Goal: Use online tool/utility: Utilize a website feature to perform a specific function

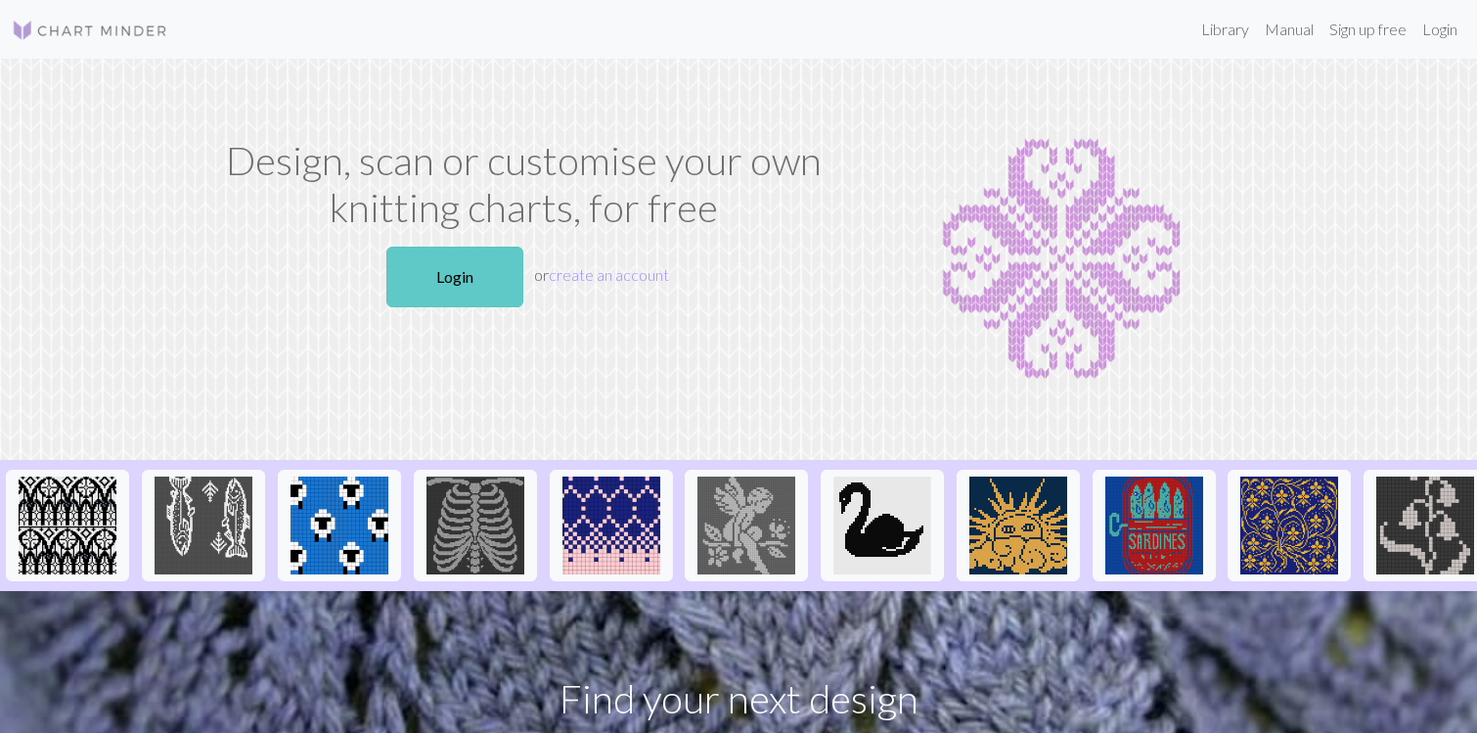
click at [482, 277] on link "Login" at bounding box center [454, 276] width 137 height 61
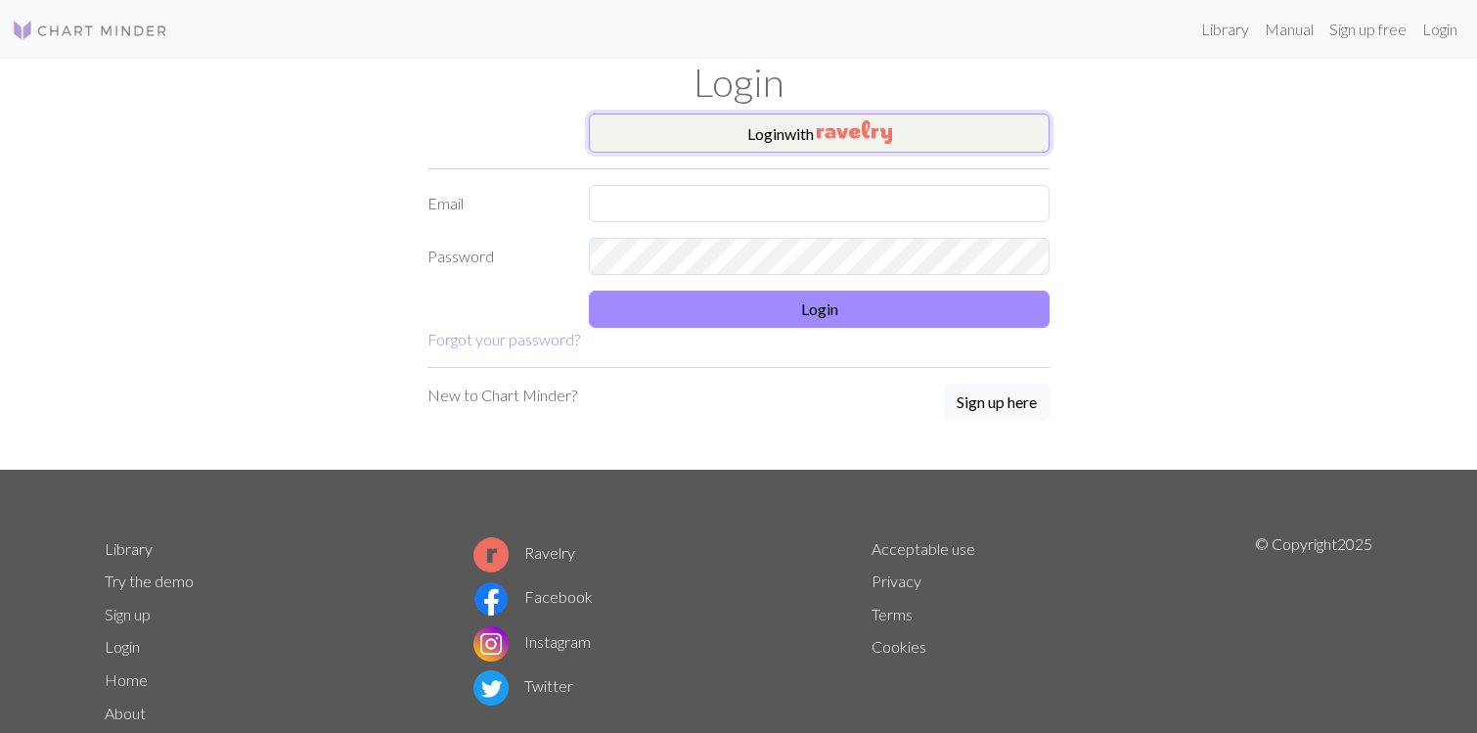
click at [775, 148] on button "Login with" at bounding box center [819, 132] width 461 height 39
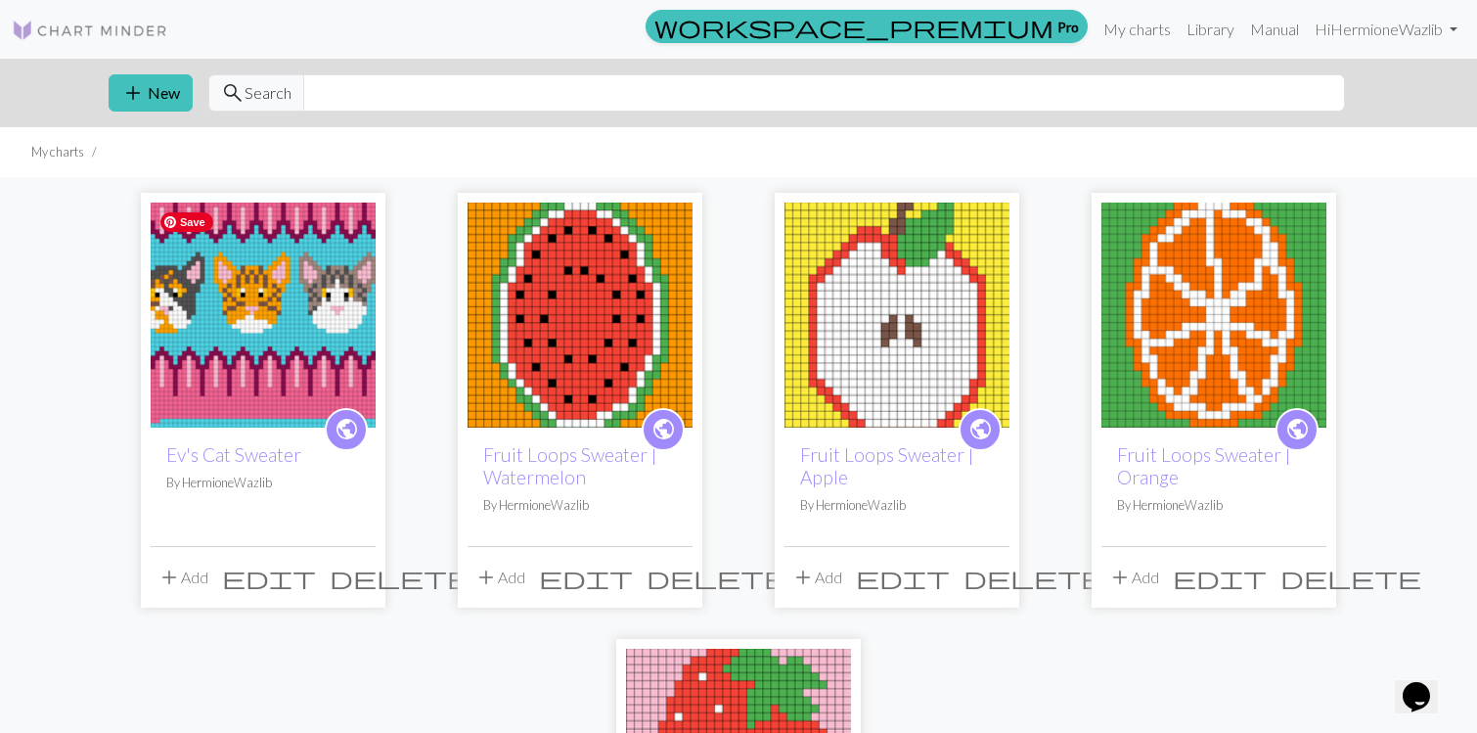
click at [158, 313] on img at bounding box center [263, 314] width 225 height 225
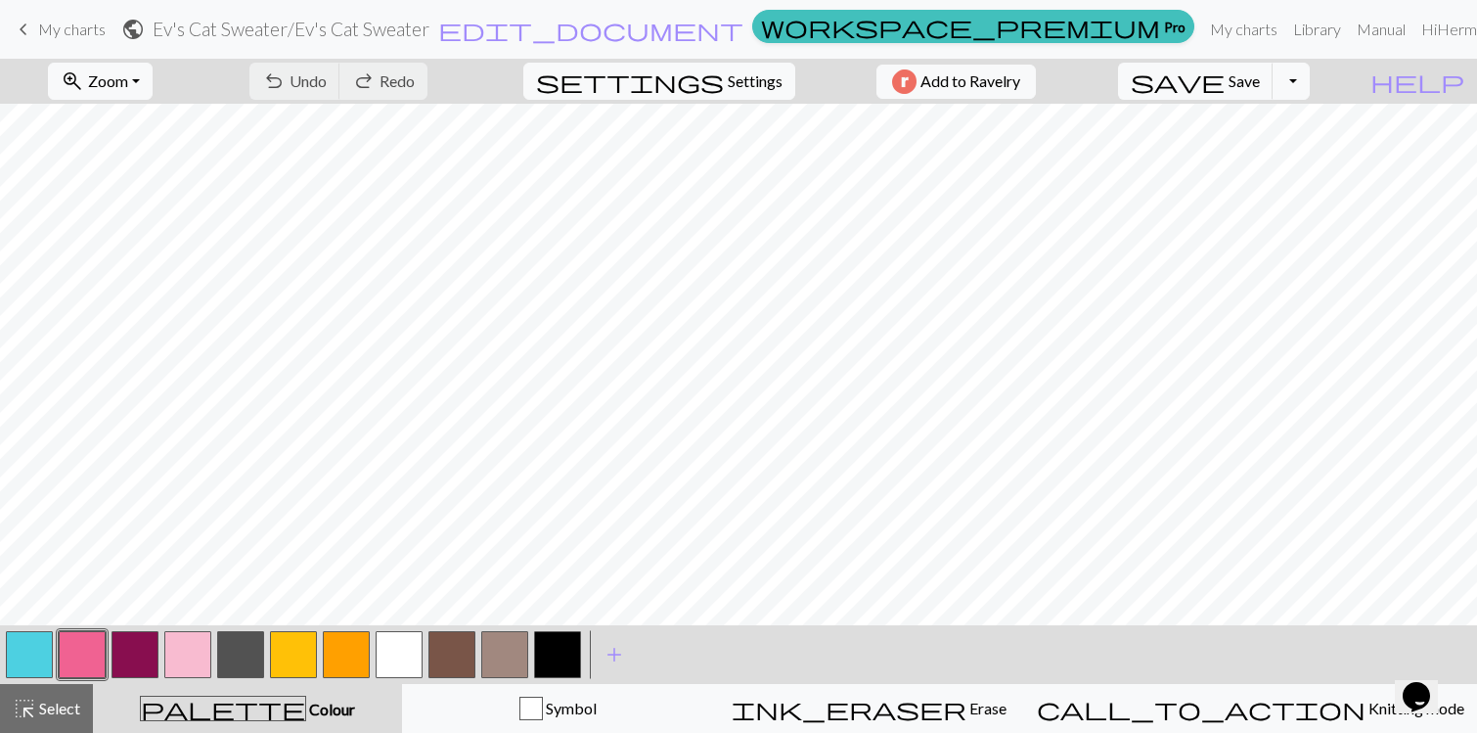
scroll to position [12, 0]
click at [126, 661] on button "button" at bounding box center [135, 654] width 47 height 47
click at [131, 655] on button "button" at bounding box center [135, 654] width 47 height 47
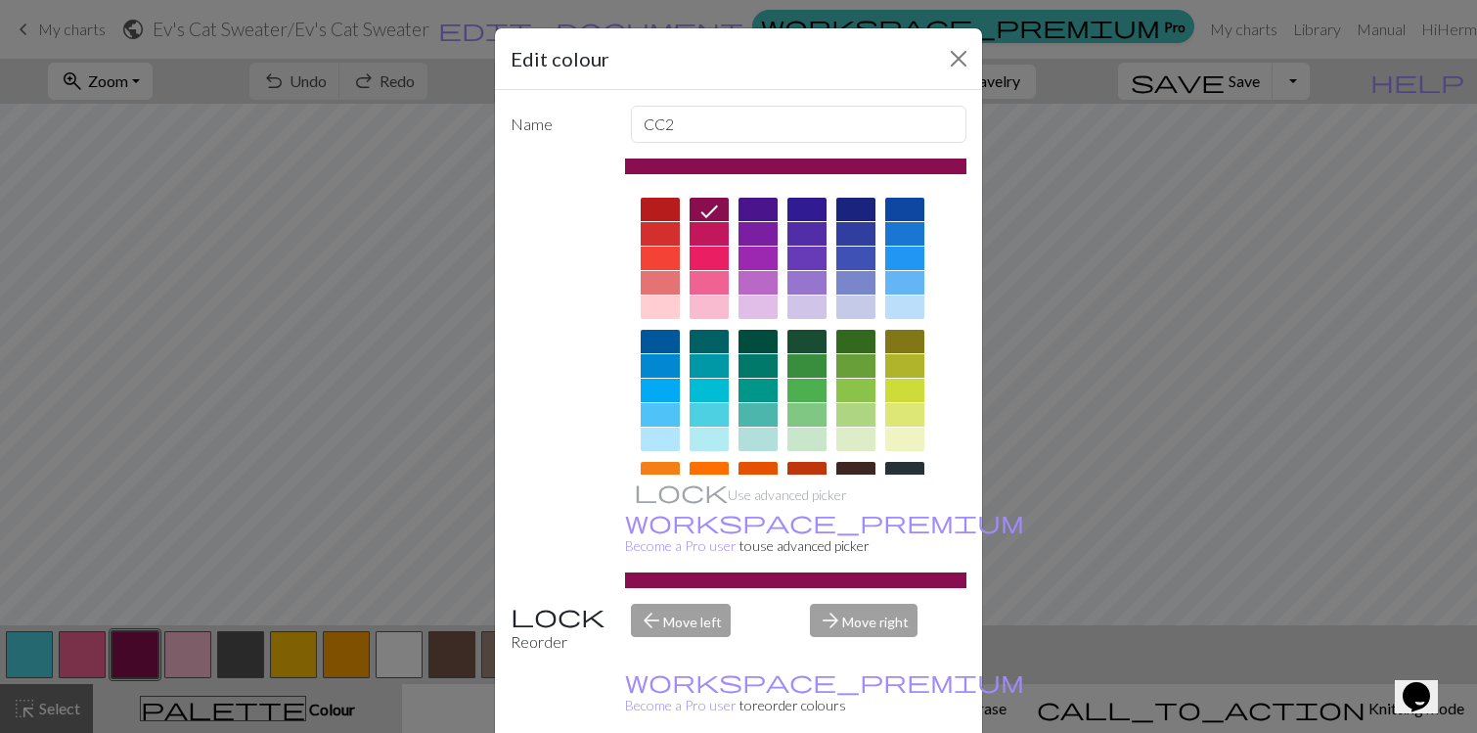
click at [702, 366] on div at bounding box center [709, 365] width 39 height 23
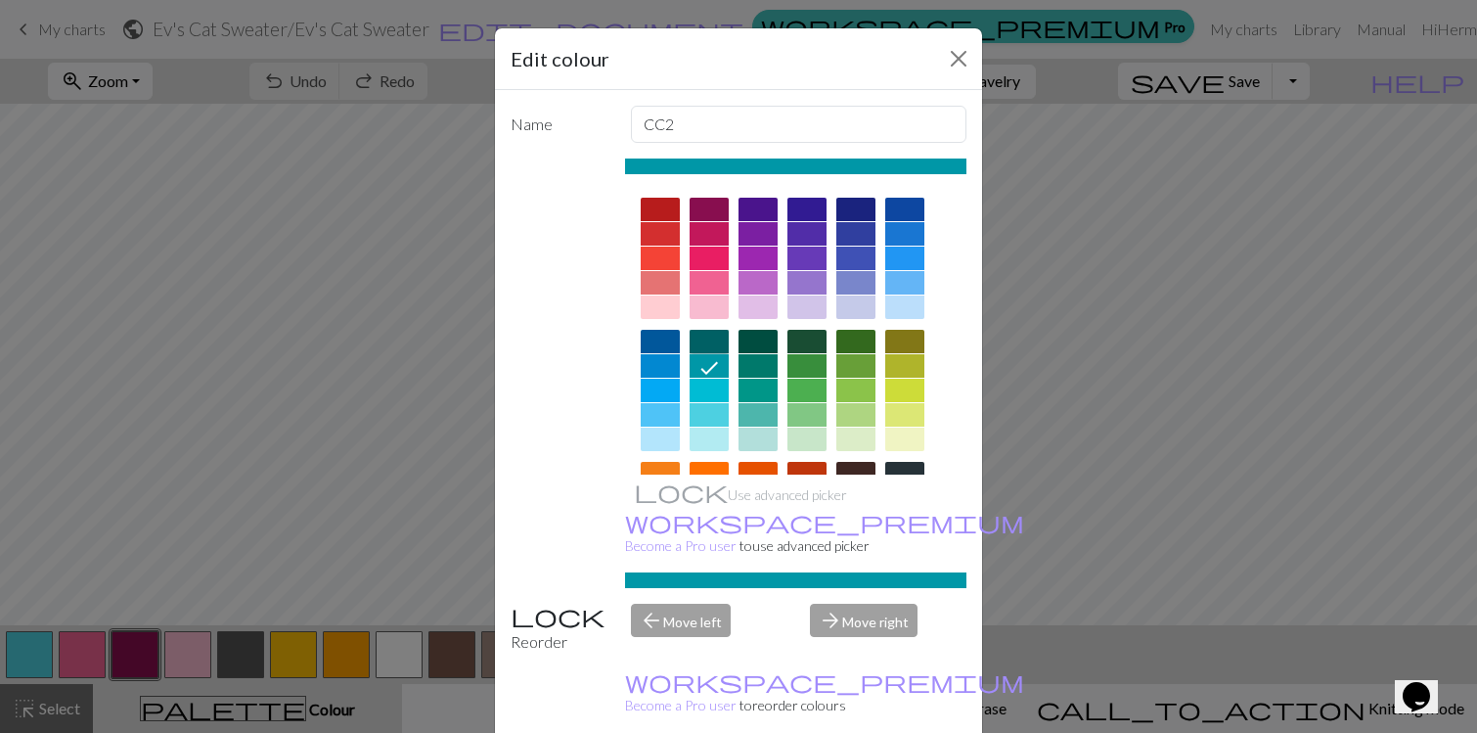
click at [721, 346] on div at bounding box center [709, 341] width 39 height 23
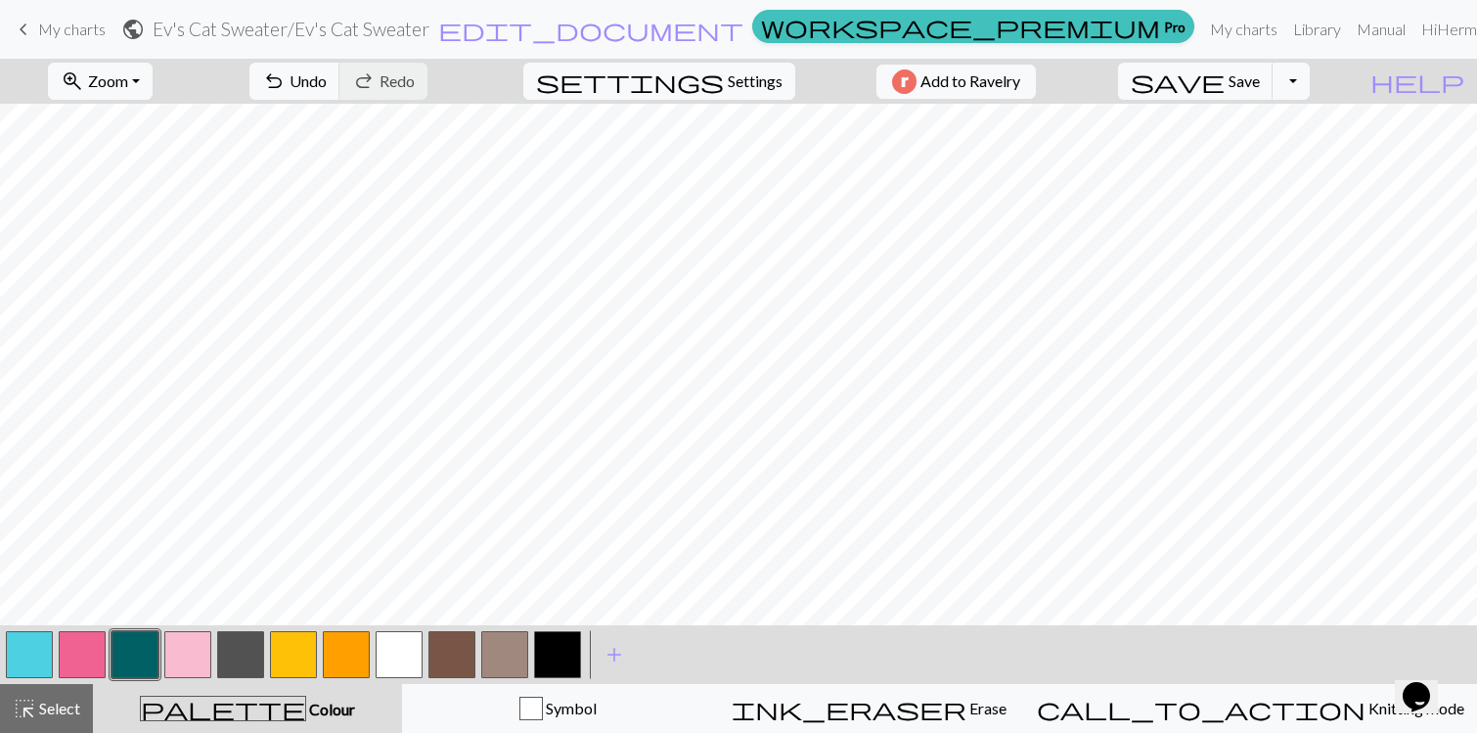
click at [132, 664] on button "button" at bounding box center [135, 654] width 47 height 47
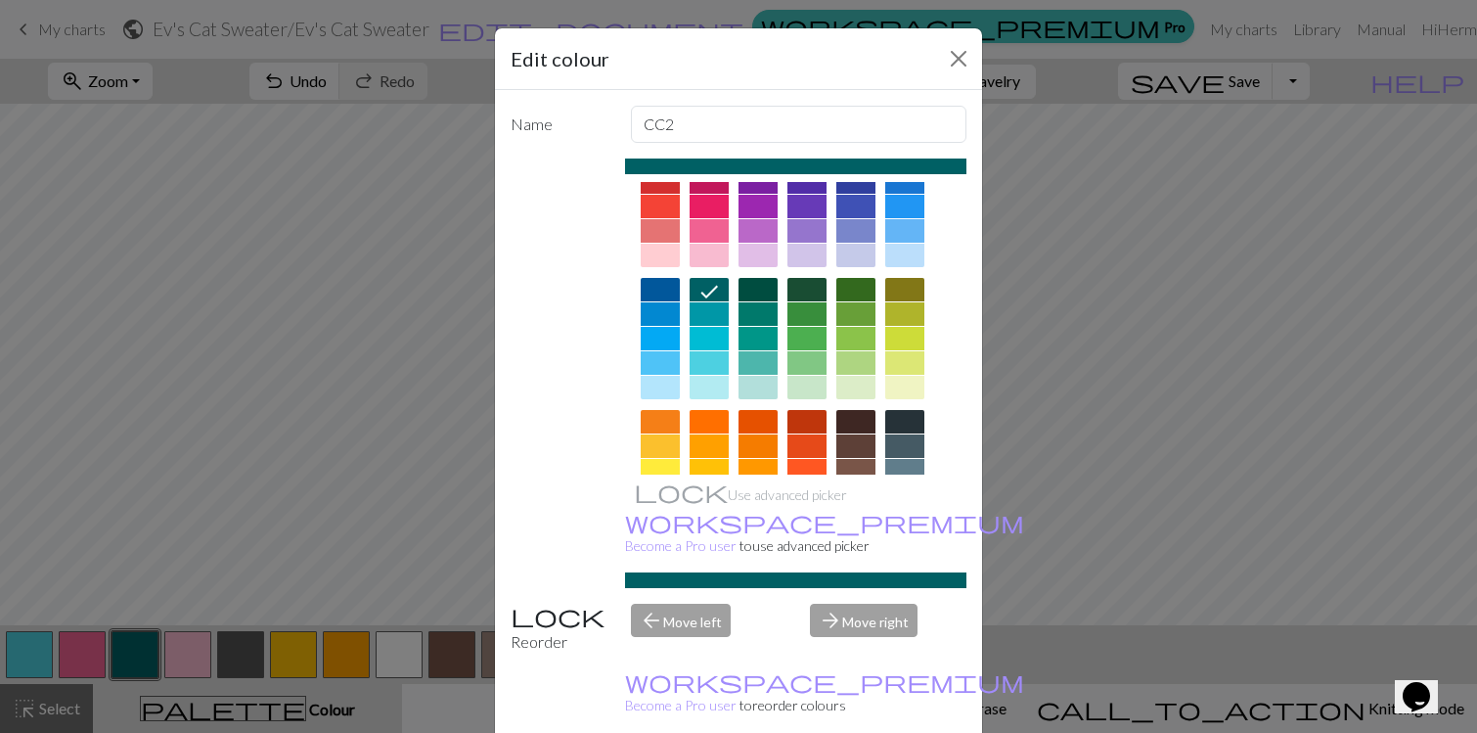
scroll to position [0, 0]
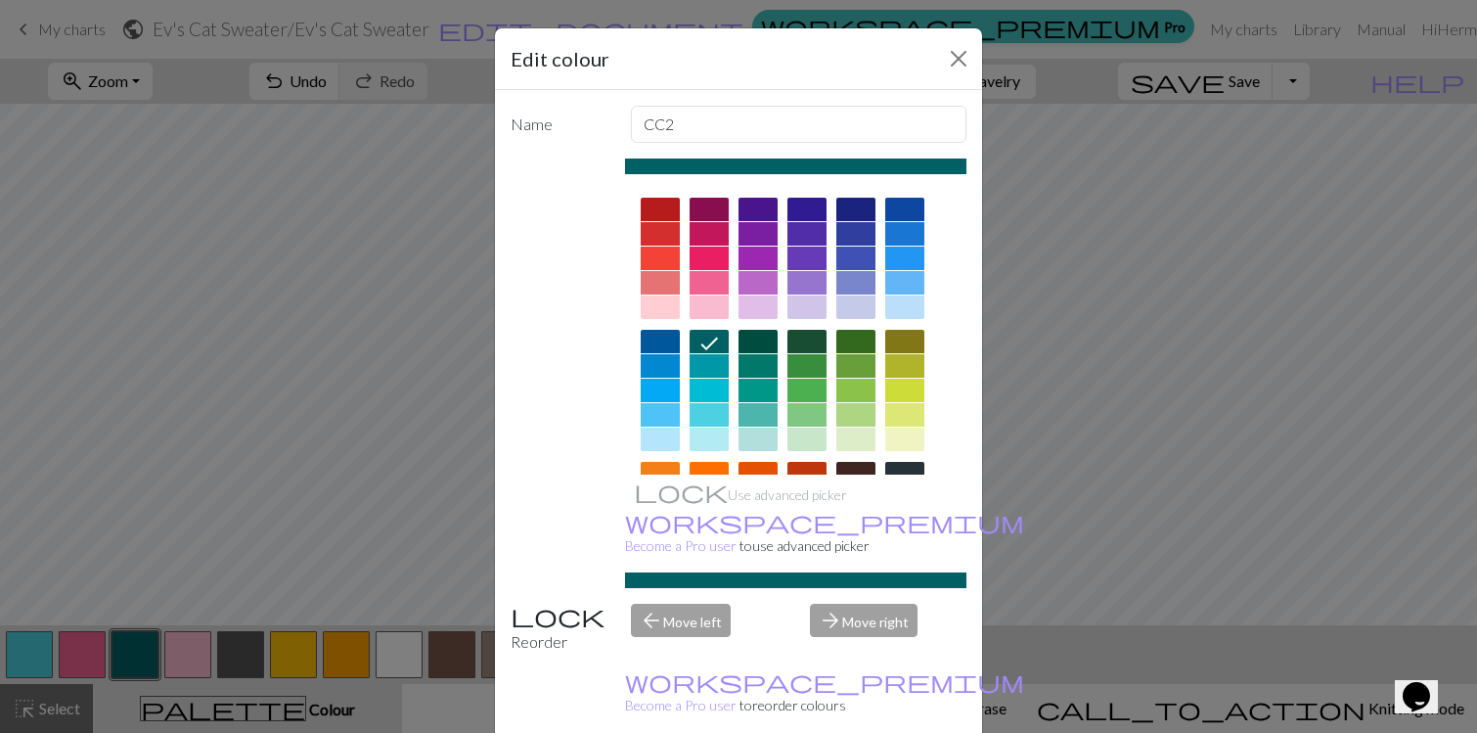
click at [717, 236] on div at bounding box center [709, 233] width 39 height 23
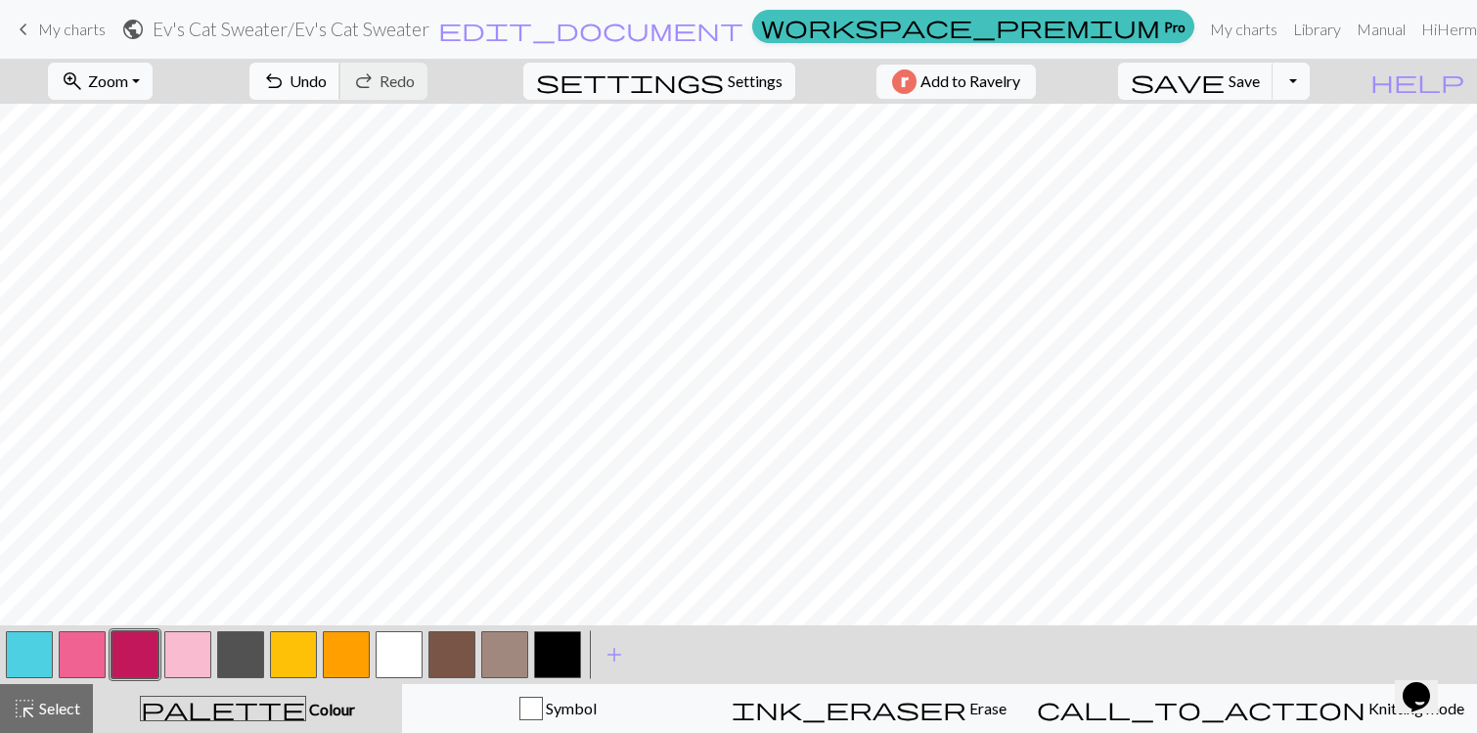
click at [327, 82] on span "Undo" at bounding box center [308, 80] width 37 height 19
click at [210, 650] on button "button" at bounding box center [187, 654] width 47 height 47
click at [208, 655] on button "button" at bounding box center [187, 654] width 47 height 47
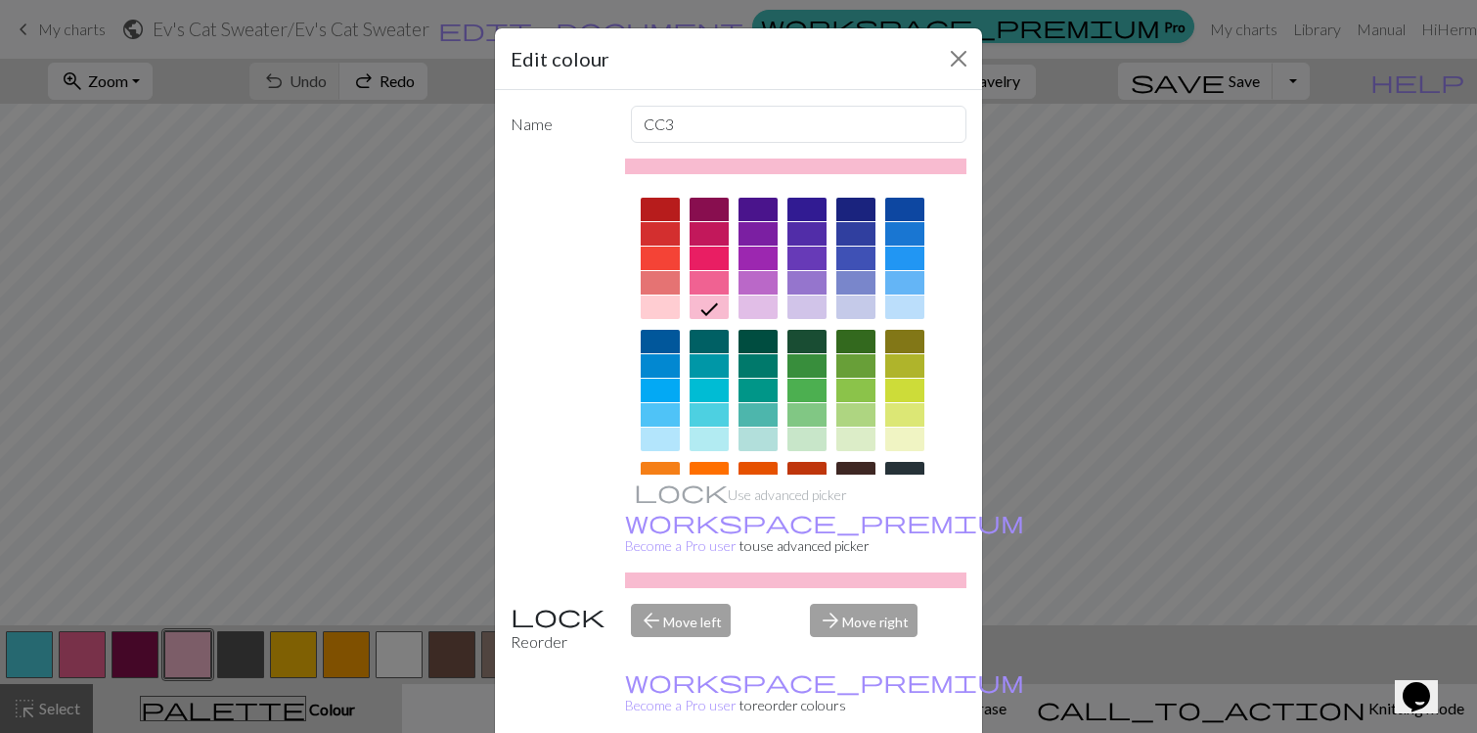
click at [897, 302] on div at bounding box center [904, 306] width 39 height 23
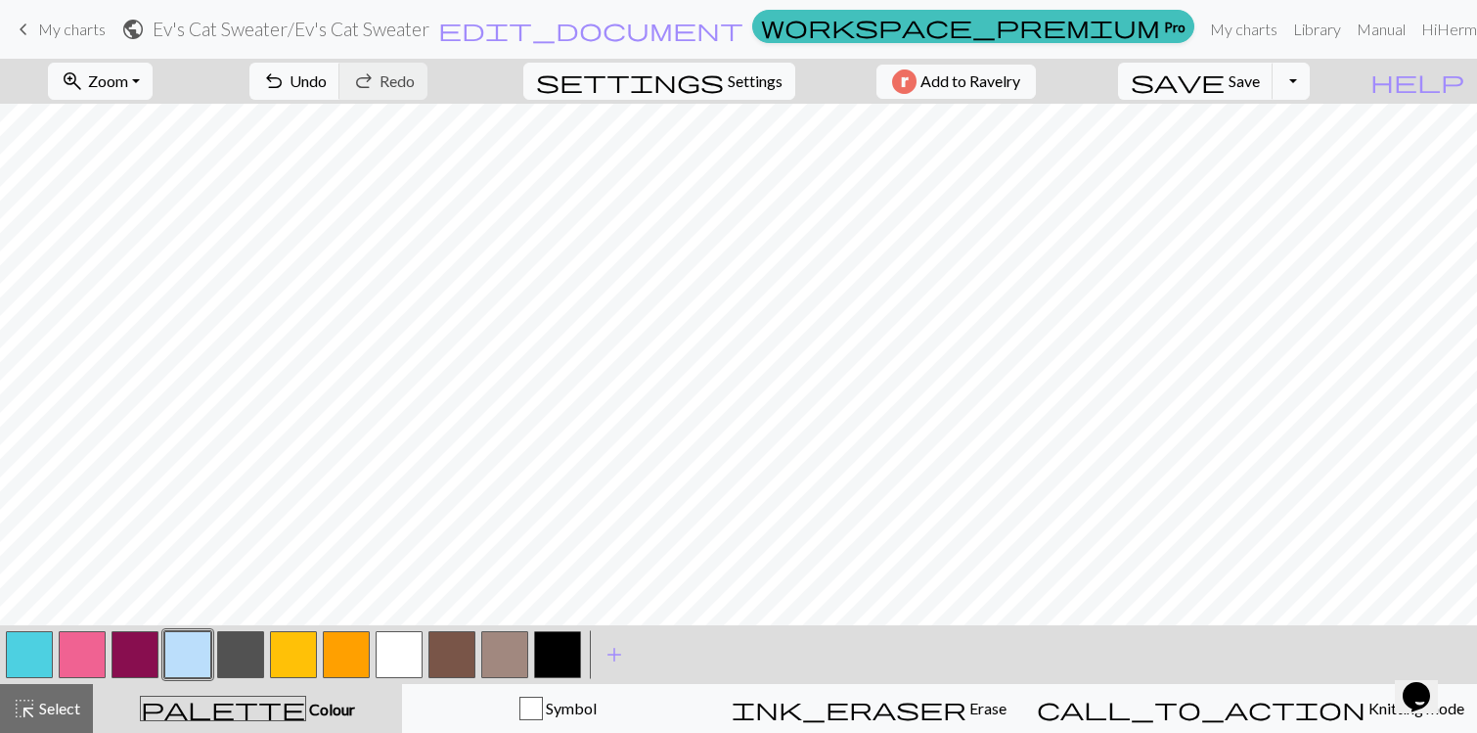
click at [201, 655] on button "button" at bounding box center [187, 654] width 47 height 47
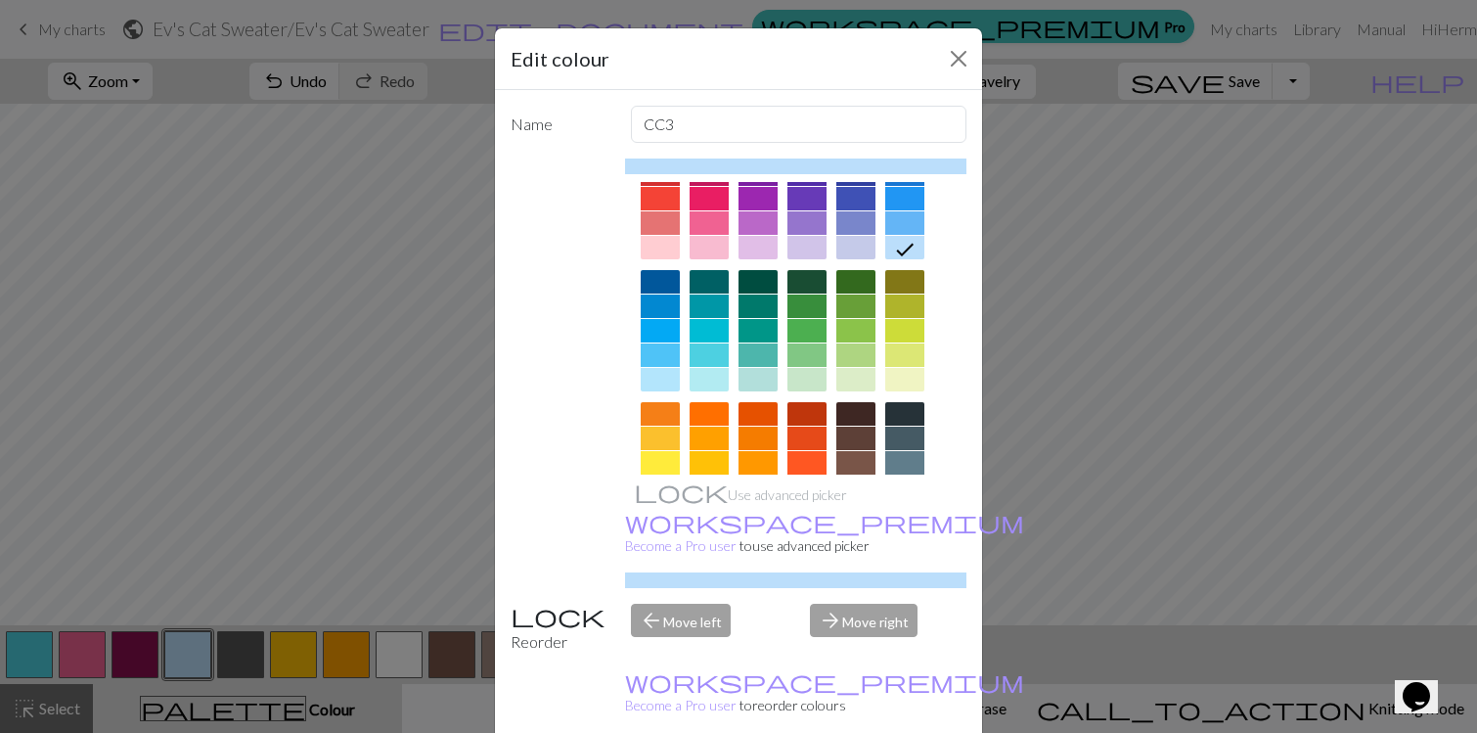
scroll to position [0, 0]
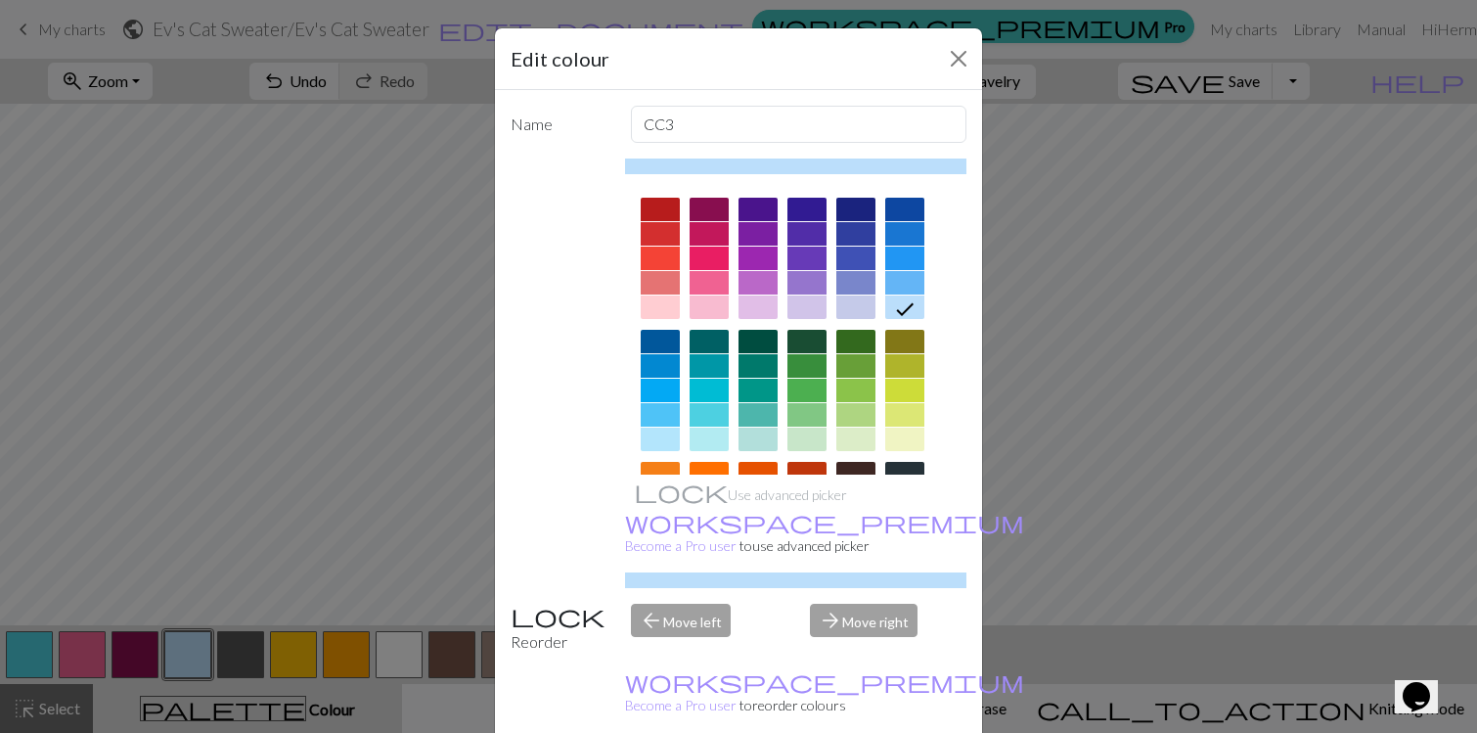
click at [750, 308] on div at bounding box center [757, 306] width 39 height 23
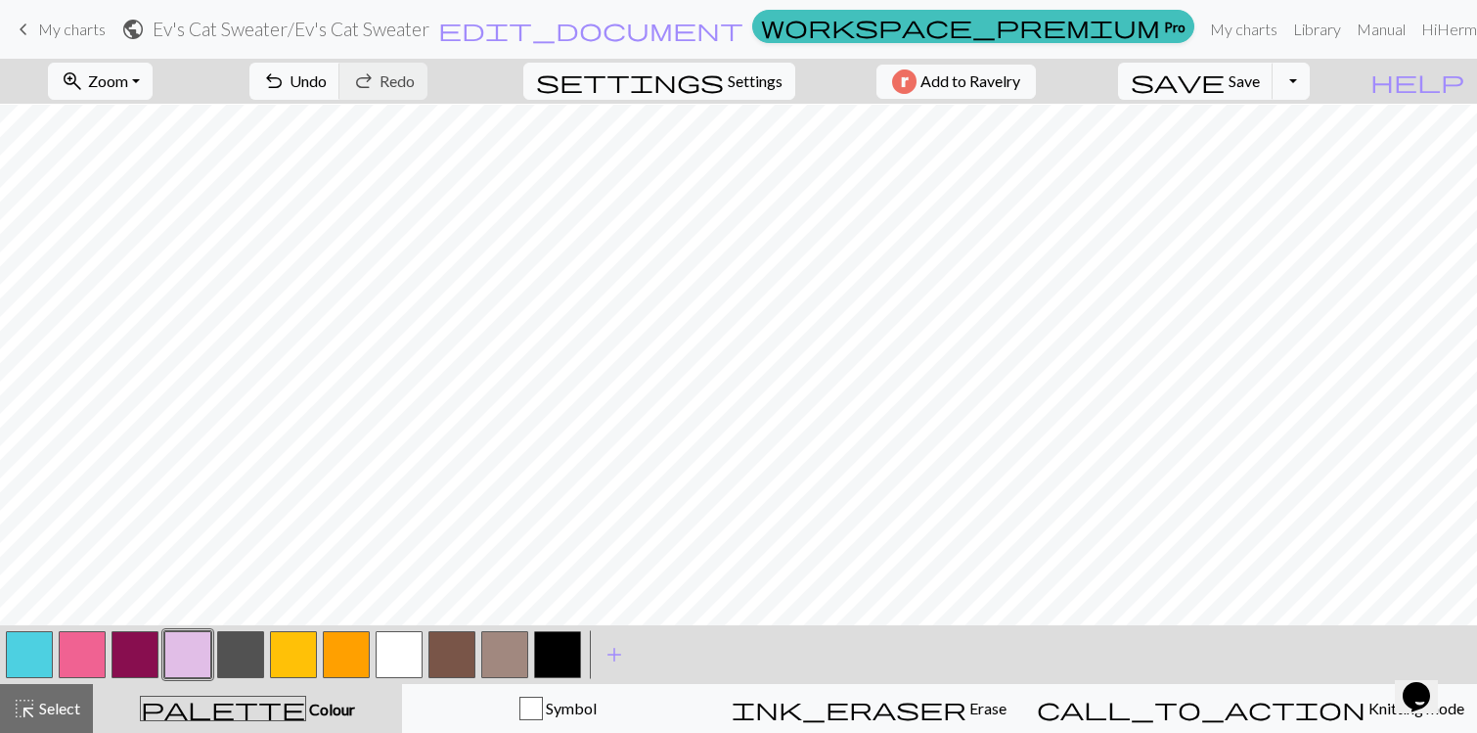
scroll to position [32, 0]
click at [192, 651] on button "button" at bounding box center [187, 654] width 47 height 47
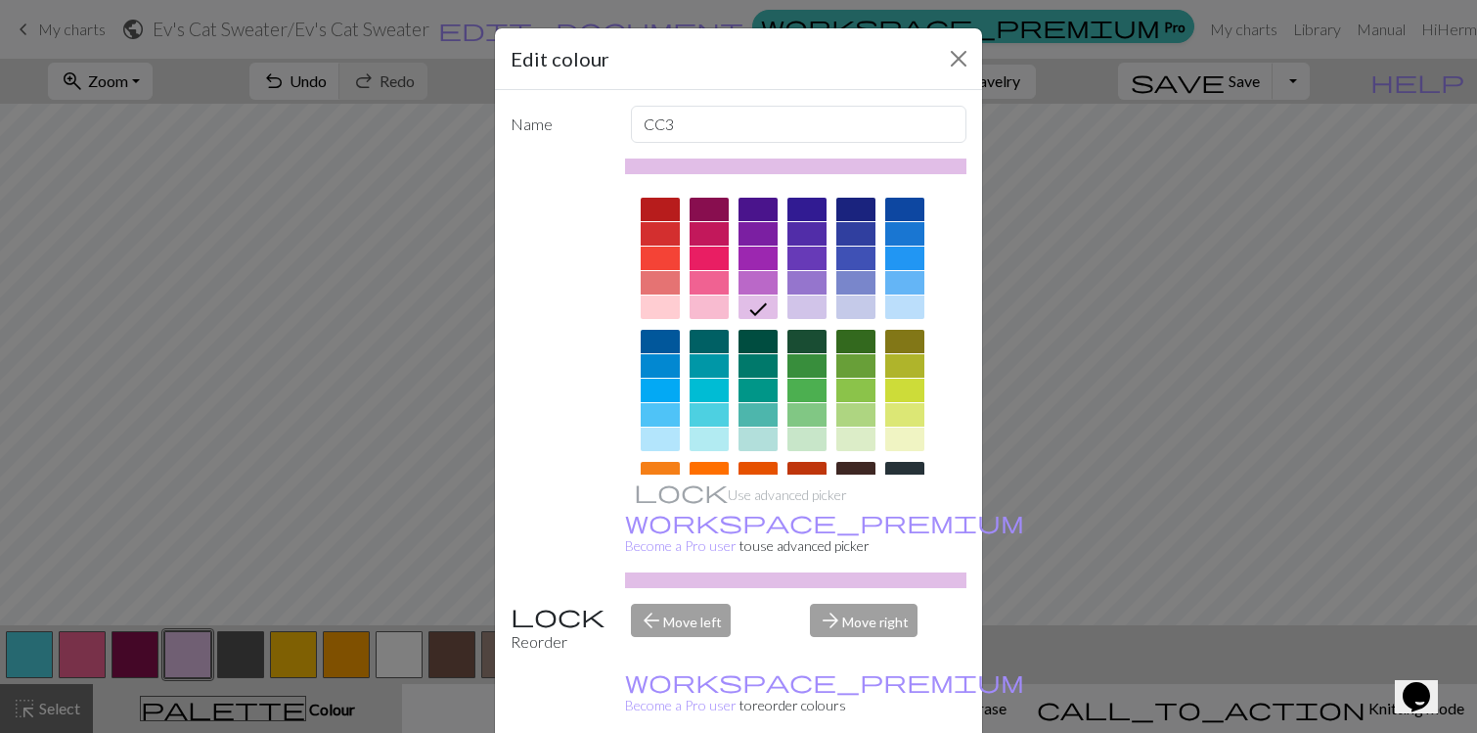
click at [695, 308] on div at bounding box center [709, 306] width 39 height 23
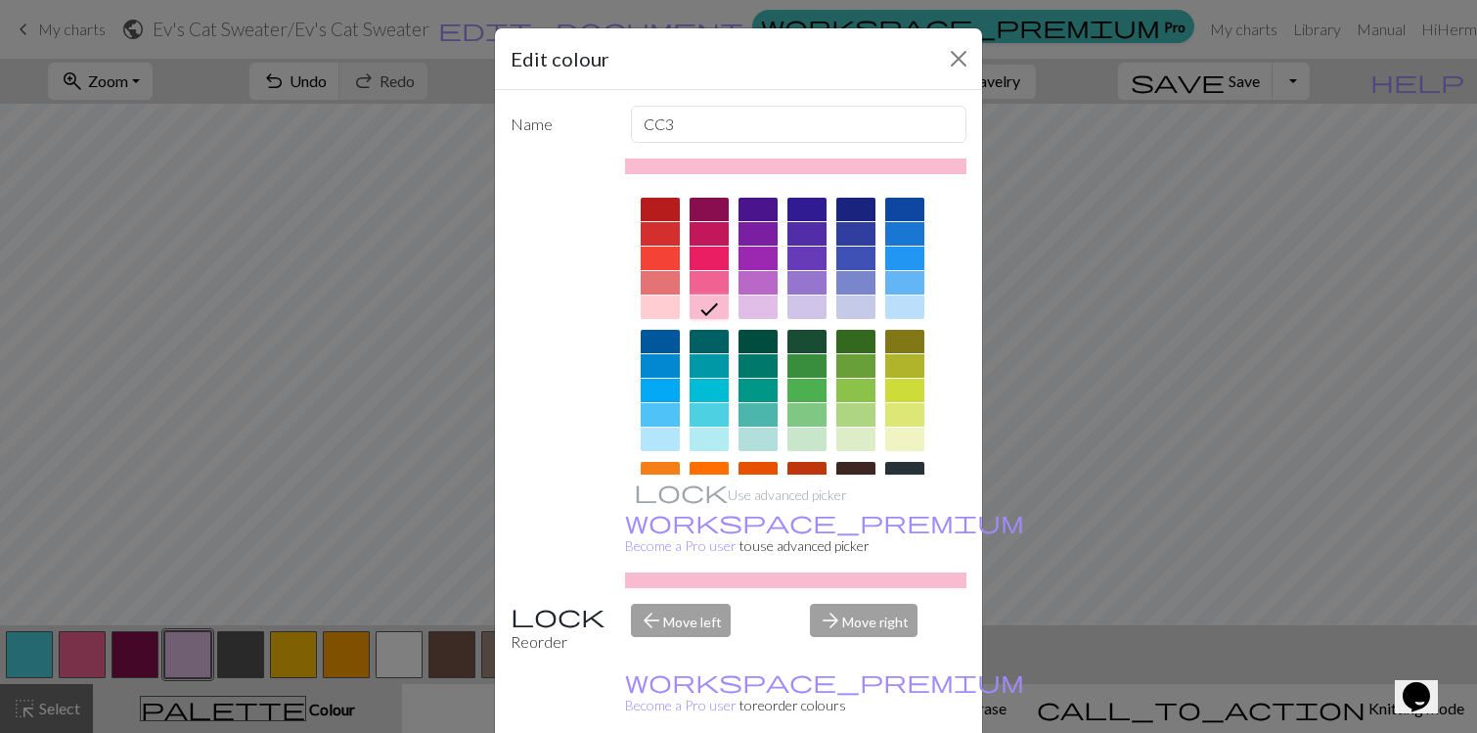
drag, startPoint x: 667, startPoint y: 310, endPoint x: 711, endPoint y: 374, distance: 77.3
click at [667, 310] on div at bounding box center [660, 306] width 39 height 23
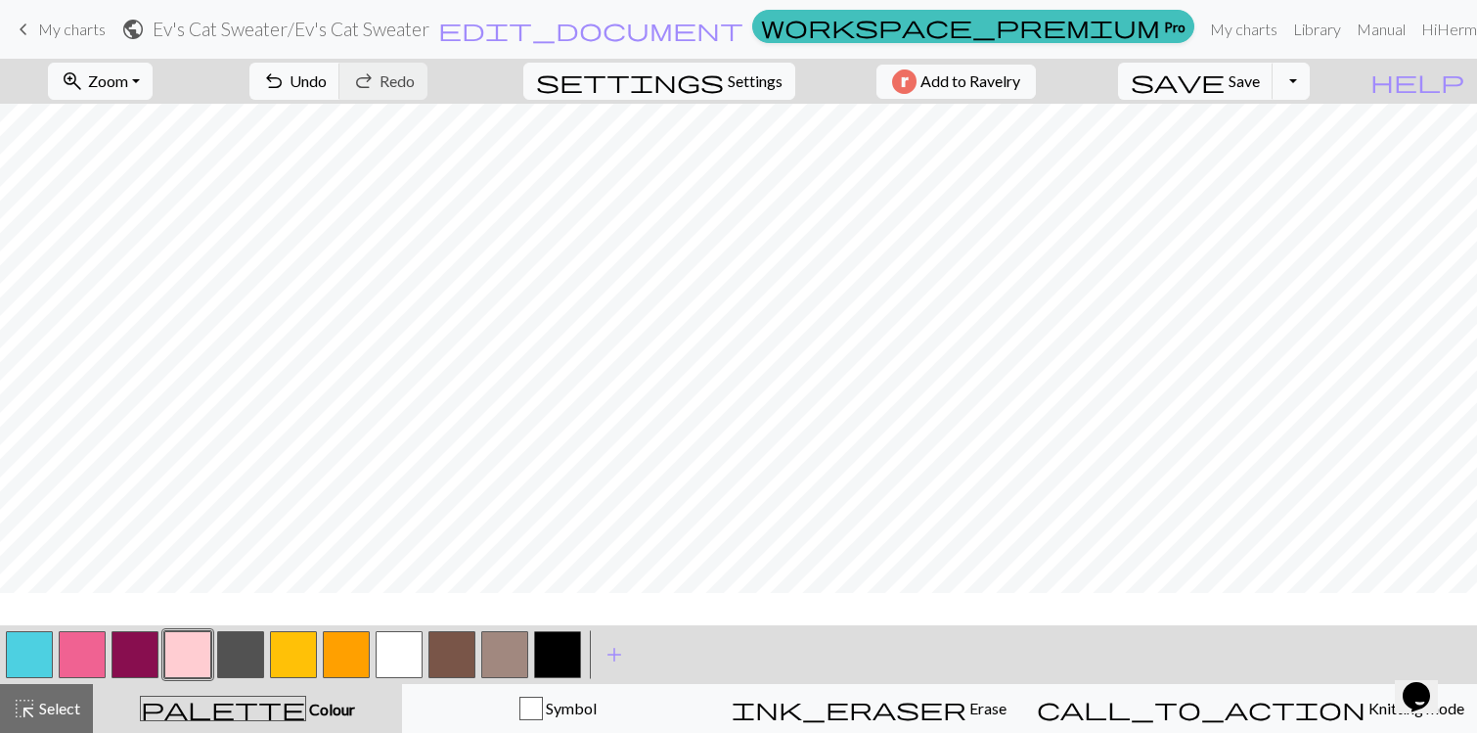
scroll to position [0, 0]
click at [185, 657] on button "button" at bounding box center [187, 654] width 47 height 47
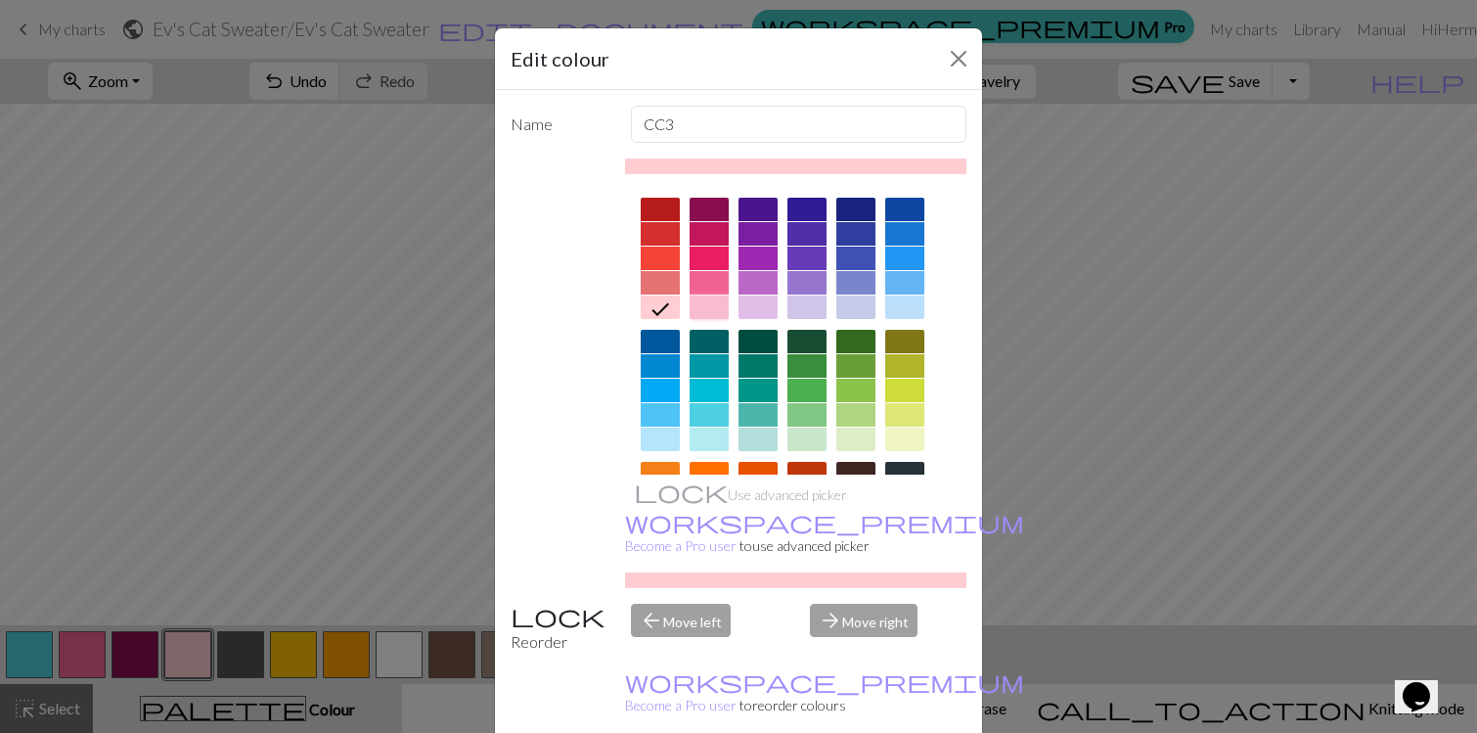
drag, startPoint x: 725, startPoint y: 303, endPoint x: 771, endPoint y: 415, distance: 120.6
click at [725, 304] on div at bounding box center [709, 306] width 39 height 23
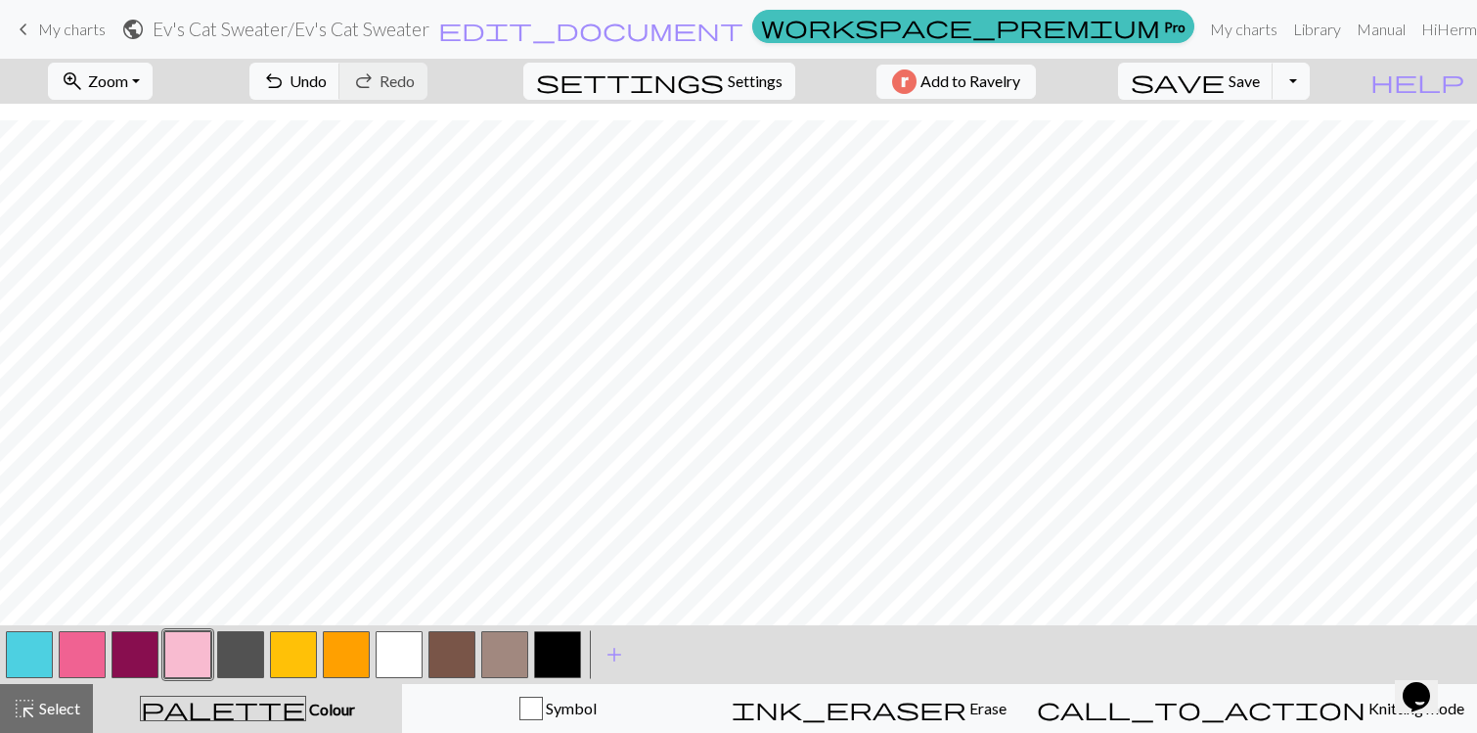
scroll to position [79, 0]
